Goal: Use online tool/utility: Utilize a website feature to perform a specific function

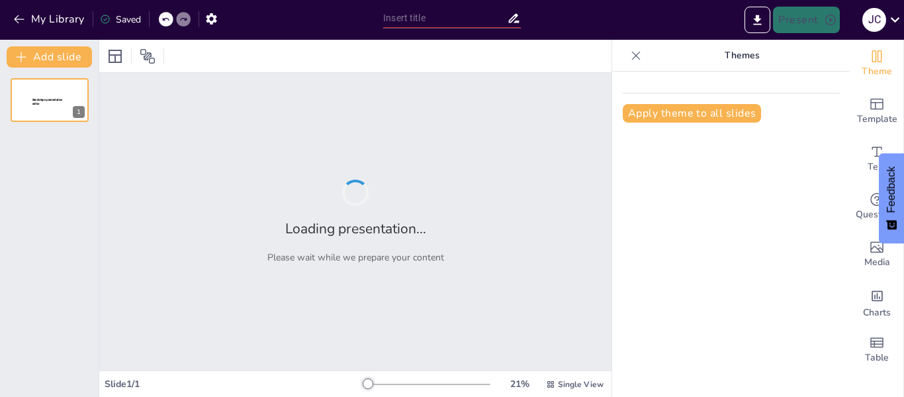
type input "New Sendsteps"
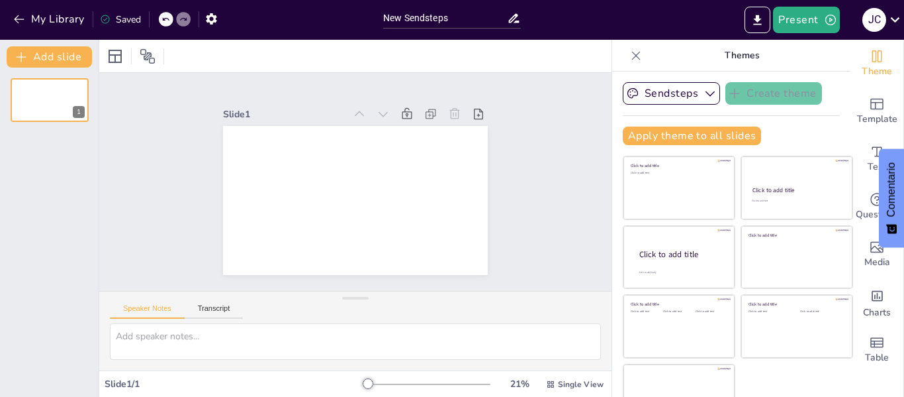
scroll to position [68, 0]
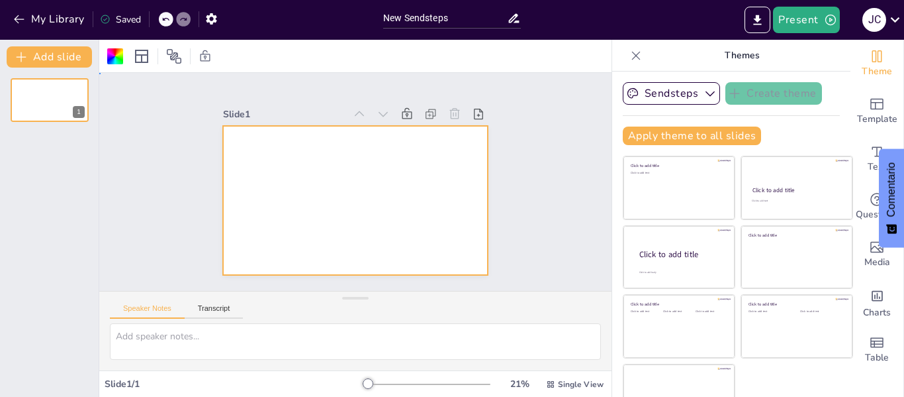
click at [275, 163] on div at bounding box center [342, 169] width 288 height 297
click at [275, 163] on div at bounding box center [337, 178] width 201 height 290
click at [275, 163] on div at bounding box center [348, 199] width 303 height 244
click at [275, 163] on div at bounding box center [343, 168] width 297 height 288
click at [279, 176] on div at bounding box center [339, 174] width 244 height 303
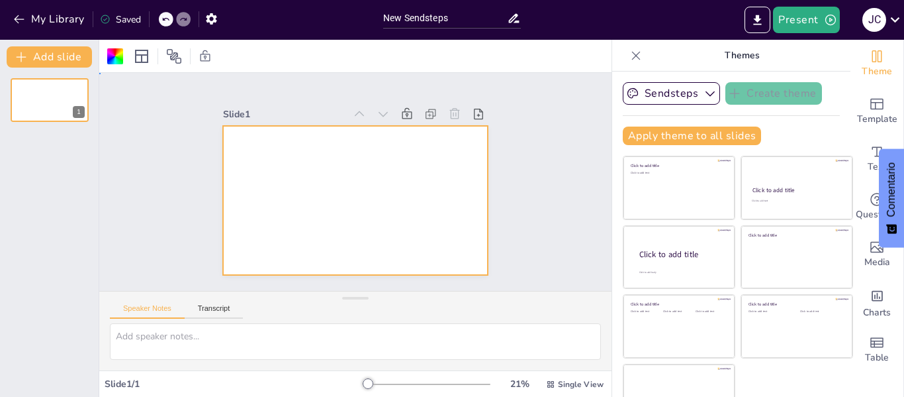
click at [279, 176] on div at bounding box center [338, 187] width 224 height 298
click at [233, 229] on icon at bounding box center [225, 236] width 15 height 15
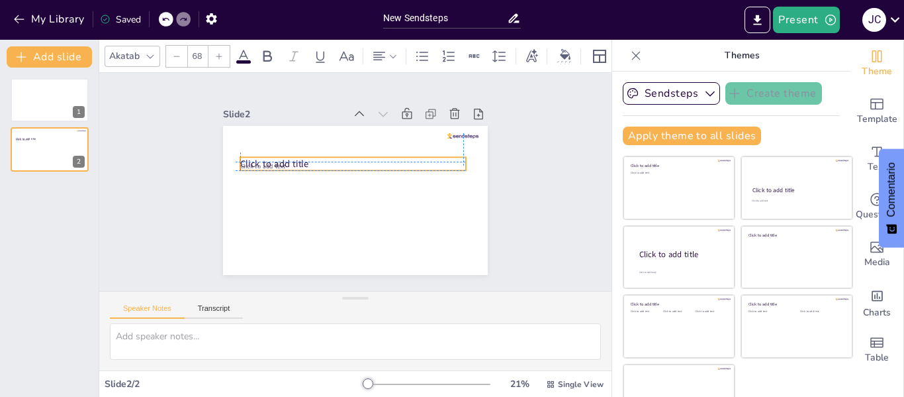
drag, startPoint x: 267, startPoint y: 140, endPoint x: 262, endPoint y: 151, distance: 12.2
click at [368, 151] on div "Click to add title Click to add text" at bounding box center [409, 164] width 82 height 252
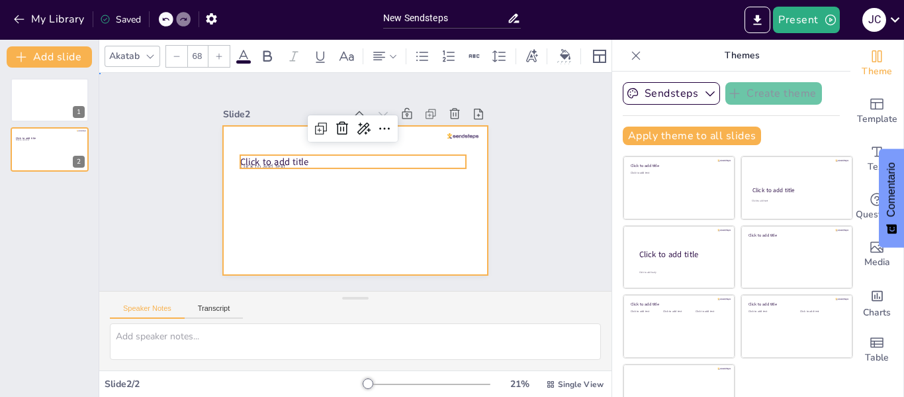
click at [273, 173] on div at bounding box center [373, 185] width 201 height 290
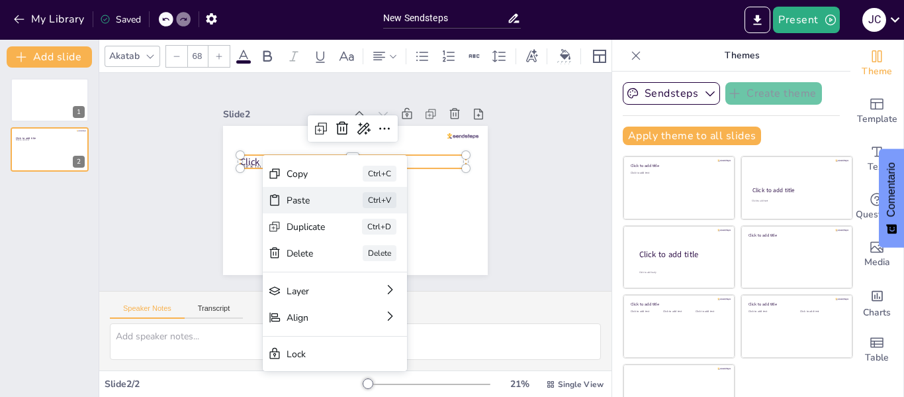
click at [323, 268] on div "Paste" at bounding box center [342, 284] width 39 height 33
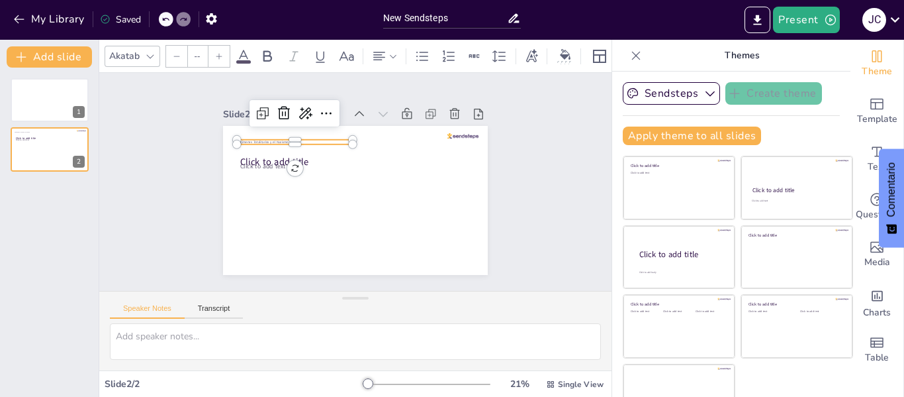
type input "24"
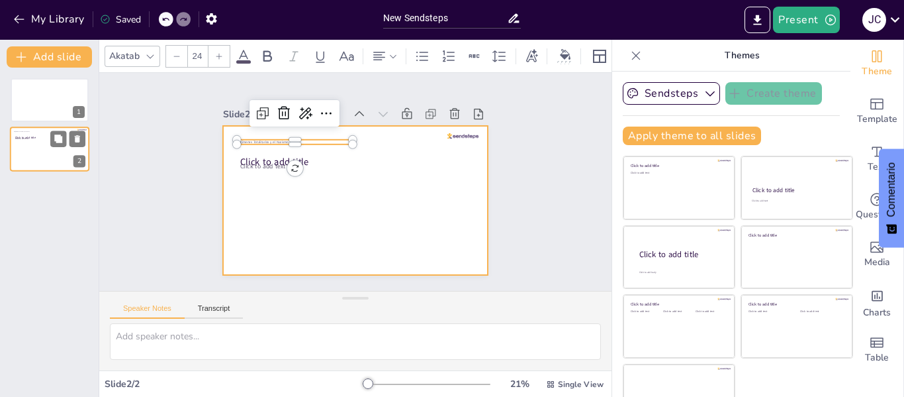
click at [64, 154] on div at bounding box center [49, 149] width 79 height 45
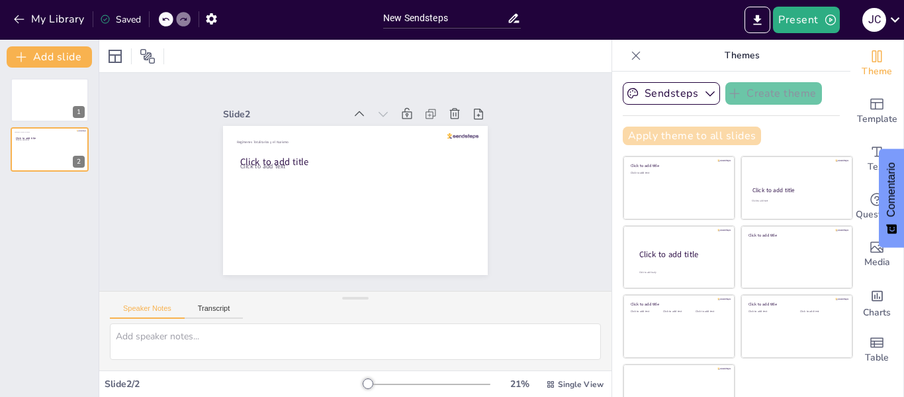
click at [672, 129] on button "Apply theme to all slides" at bounding box center [692, 135] width 138 height 19
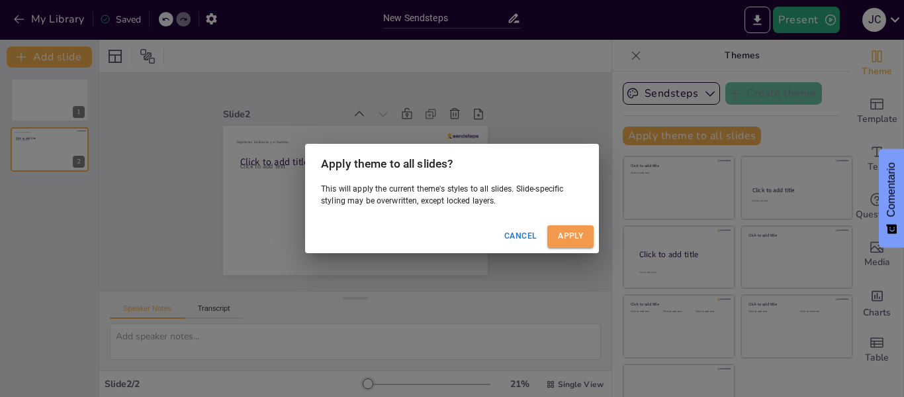
click at [576, 247] on button "Apply" at bounding box center [571, 236] width 46 height 22
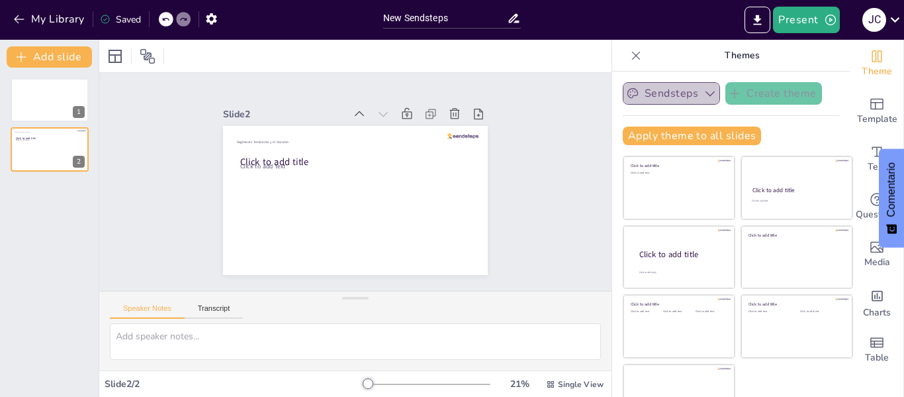
click at [704, 92] on icon "button" at bounding box center [710, 93] width 13 height 13
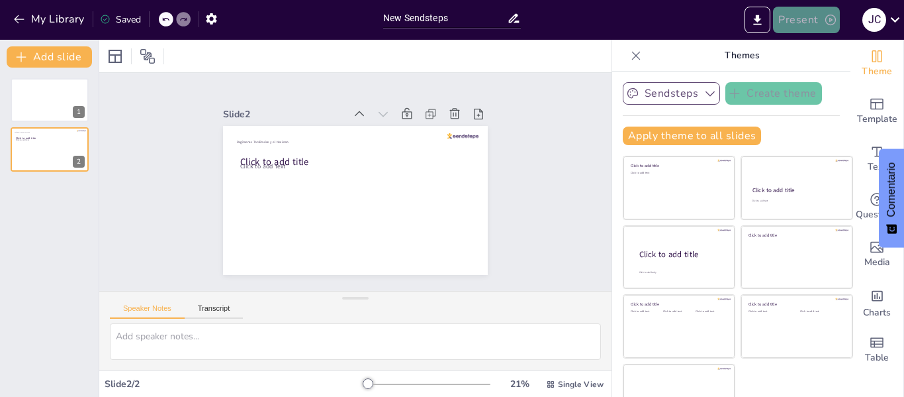
click at [829, 22] on icon "button" at bounding box center [830, 19] width 13 height 13
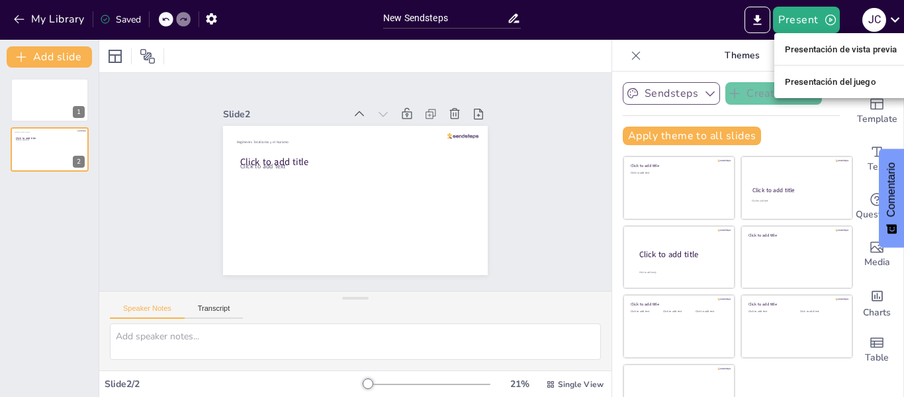
click at [36, 61] on div at bounding box center [452, 198] width 904 height 397
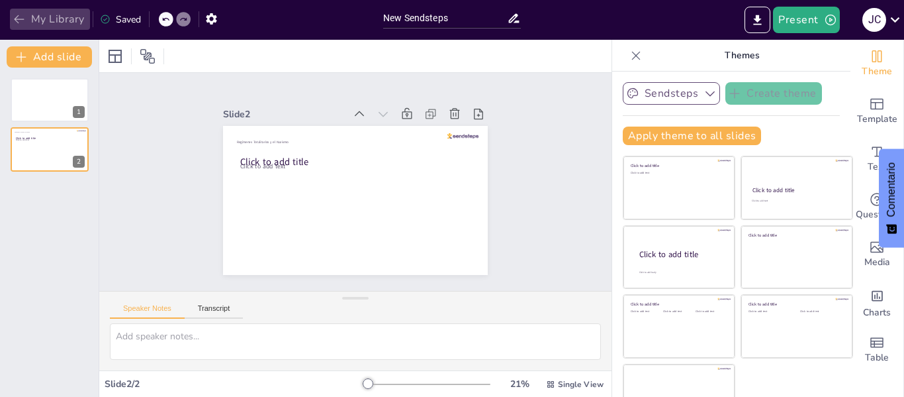
click at [17, 26] on button "My Library" at bounding box center [50, 19] width 80 height 21
